Goal: Information Seeking & Learning: Check status

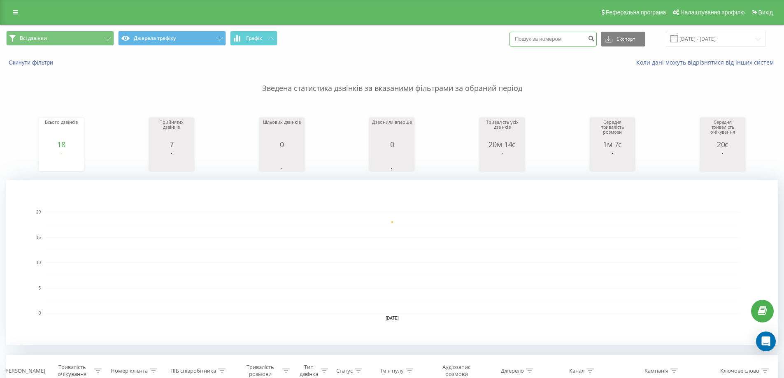
paste input "80674479716"
drag, startPoint x: 526, startPoint y: 37, endPoint x: 509, endPoint y: 37, distance: 17.3
click at [509, 37] on div "Всі дзвінки Джерела трафіку Графік 80674479716 Експорт .csv .xls .xlsx 22.08.20…" at bounding box center [392, 39] width 772 height 16
type input "0674479716"
click at [595, 40] on icon "submit" at bounding box center [591, 37] width 7 height 5
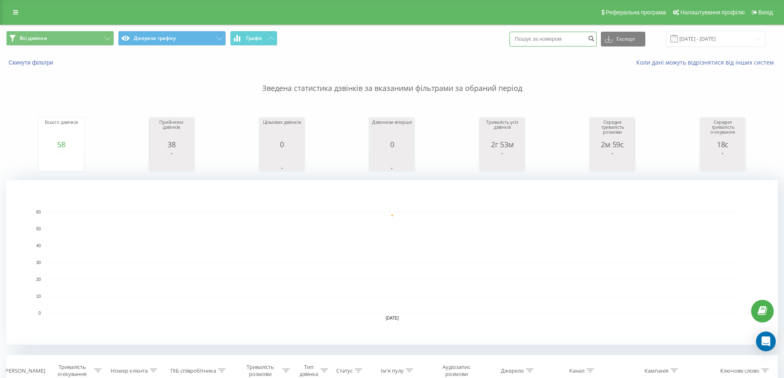
paste input "80674479716"
drag, startPoint x: 527, startPoint y: 39, endPoint x: 522, endPoint y: 40, distance: 5.8
click at [522, 40] on input "80674479716" at bounding box center [553, 39] width 87 height 15
type input "0674479716"
click at [597, 40] on button "submit" at bounding box center [591, 39] width 11 height 15
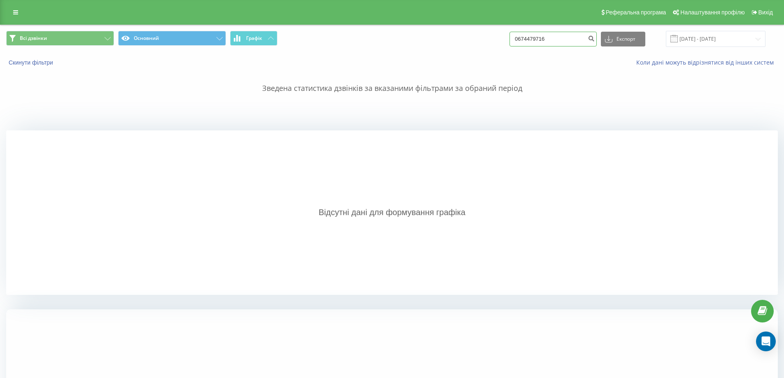
click at [558, 37] on input "0674479716" at bounding box center [553, 39] width 87 height 15
click at [595, 40] on icon "submit" at bounding box center [591, 37] width 7 height 5
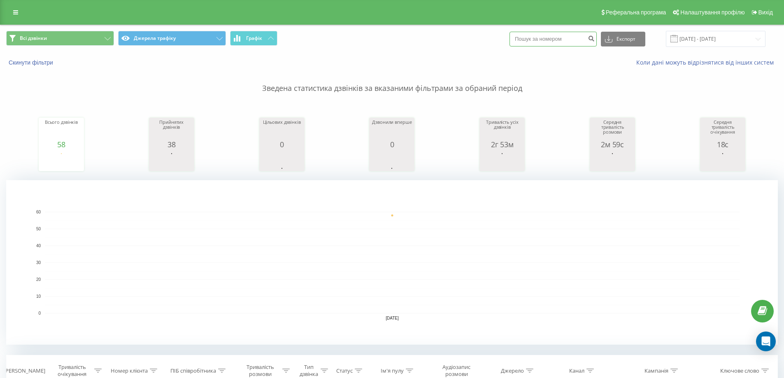
click at [530, 40] on input at bounding box center [553, 39] width 87 height 15
paste input "80674479716"
drag, startPoint x: 526, startPoint y: 41, endPoint x: 522, endPoint y: 41, distance: 4.5
click at [522, 41] on input "80674479716" at bounding box center [553, 39] width 87 height 15
type input "0674479716"
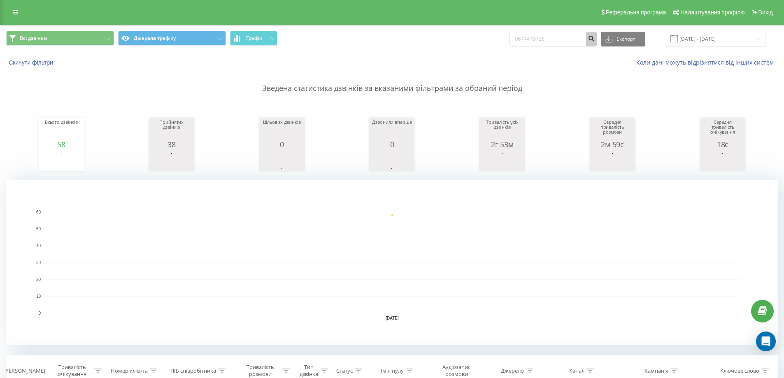
click at [595, 40] on icon "submit" at bounding box center [591, 37] width 7 height 5
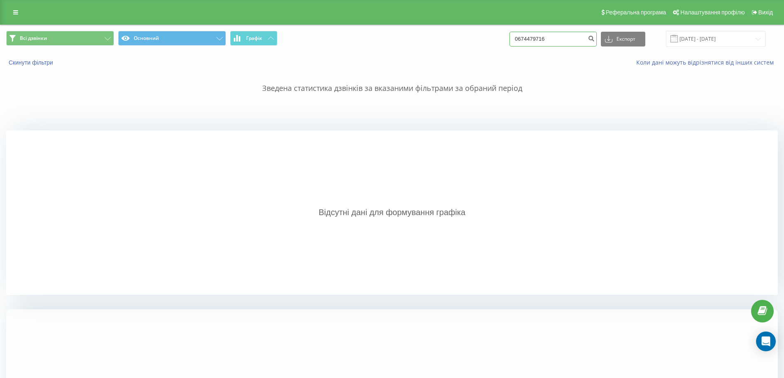
drag, startPoint x: 564, startPoint y: 40, endPoint x: 490, endPoint y: 46, distance: 74.0
click at [490, 46] on div "Всі дзвінки Основний Графік 0674479716 Експорт .csv .xls .xlsx 22.05.2025 - 22.…" at bounding box center [392, 39] width 772 height 16
paste input "8"
drag, startPoint x: 526, startPoint y: 40, endPoint x: 508, endPoint y: 40, distance: 18.1
click at [508, 40] on div "Всі дзвінки Основний Графік 80674479716 Експорт .csv .xls .xlsx 22.05.2025 - 22…" at bounding box center [392, 39] width 772 height 16
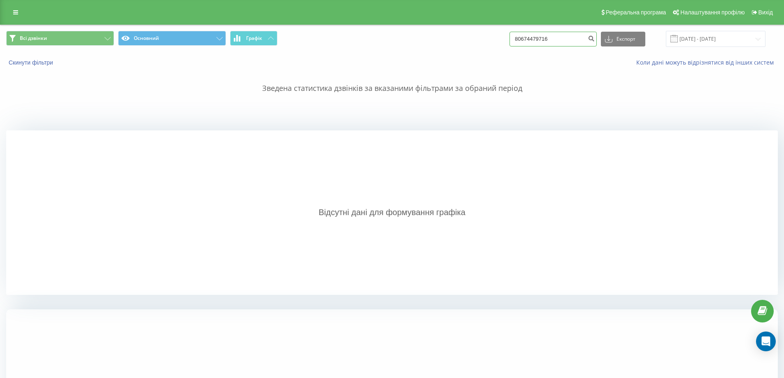
type input "0674479716"
click at [597, 42] on button "submit" at bounding box center [591, 39] width 11 height 15
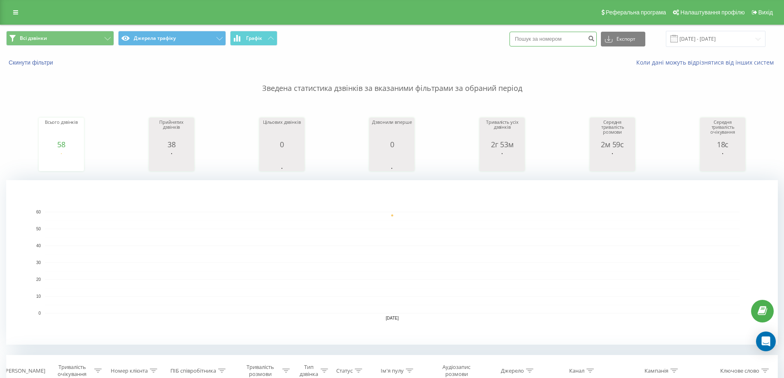
paste input "80674479716"
drag, startPoint x: 526, startPoint y: 39, endPoint x: 518, endPoint y: 40, distance: 7.9
click at [518, 40] on input "80674479716" at bounding box center [553, 39] width 87 height 15
type input "0674479716"
click at [755, 41] on input "[DATE] - [DATE]" at bounding box center [716, 39] width 100 height 16
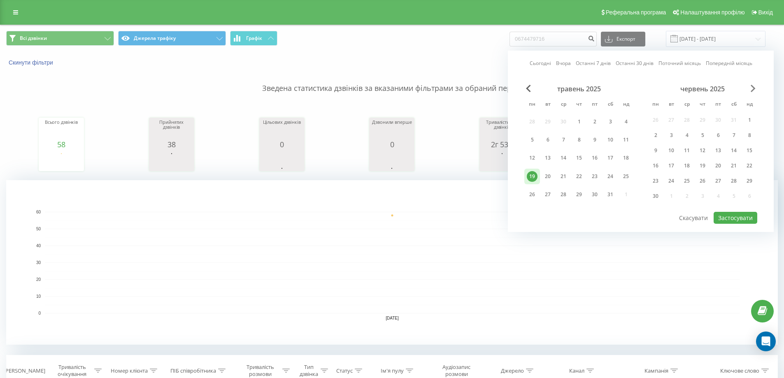
click at [751, 88] on span "Next Month" at bounding box center [753, 88] width 5 height 7
click at [754, 89] on span "Next Month" at bounding box center [753, 88] width 5 height 7
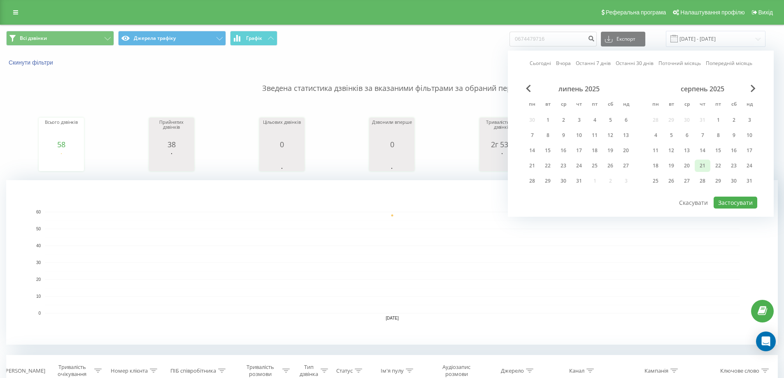
click at [703, 167] on div "21" at bounding box center [703, 166] width 11 height 11
click at [728, 203] on button "Застосувати" at bounding box center [736, 203] width 44 height 12
type input "[DATE] - [DATE]"
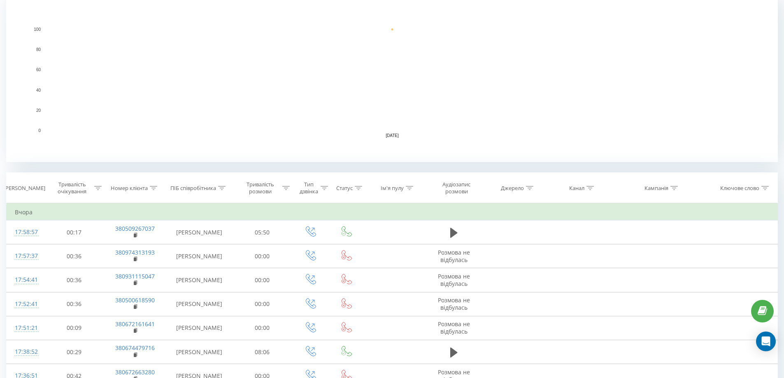
scroll to position [206, 0]
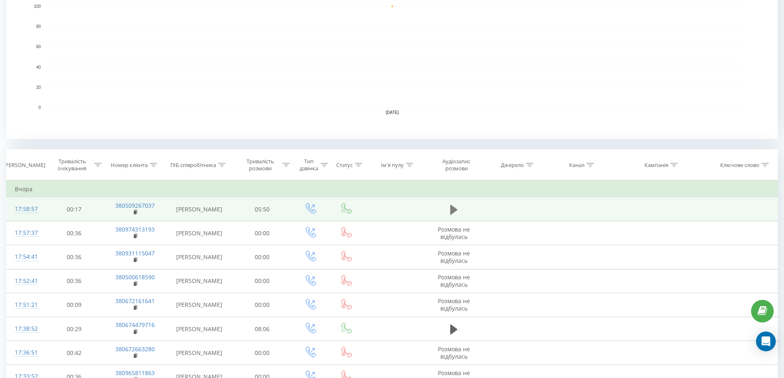
click at [453, 215] on icon at bounding box center [453, 210] width 7 height 10
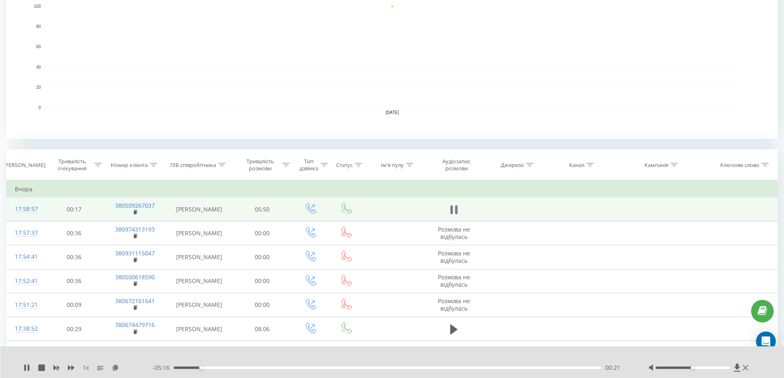
click at [458, 216] on button at bounding box center [454, 210] width 12 height 12
